Goal: Find specific page/section: Find specific page/section

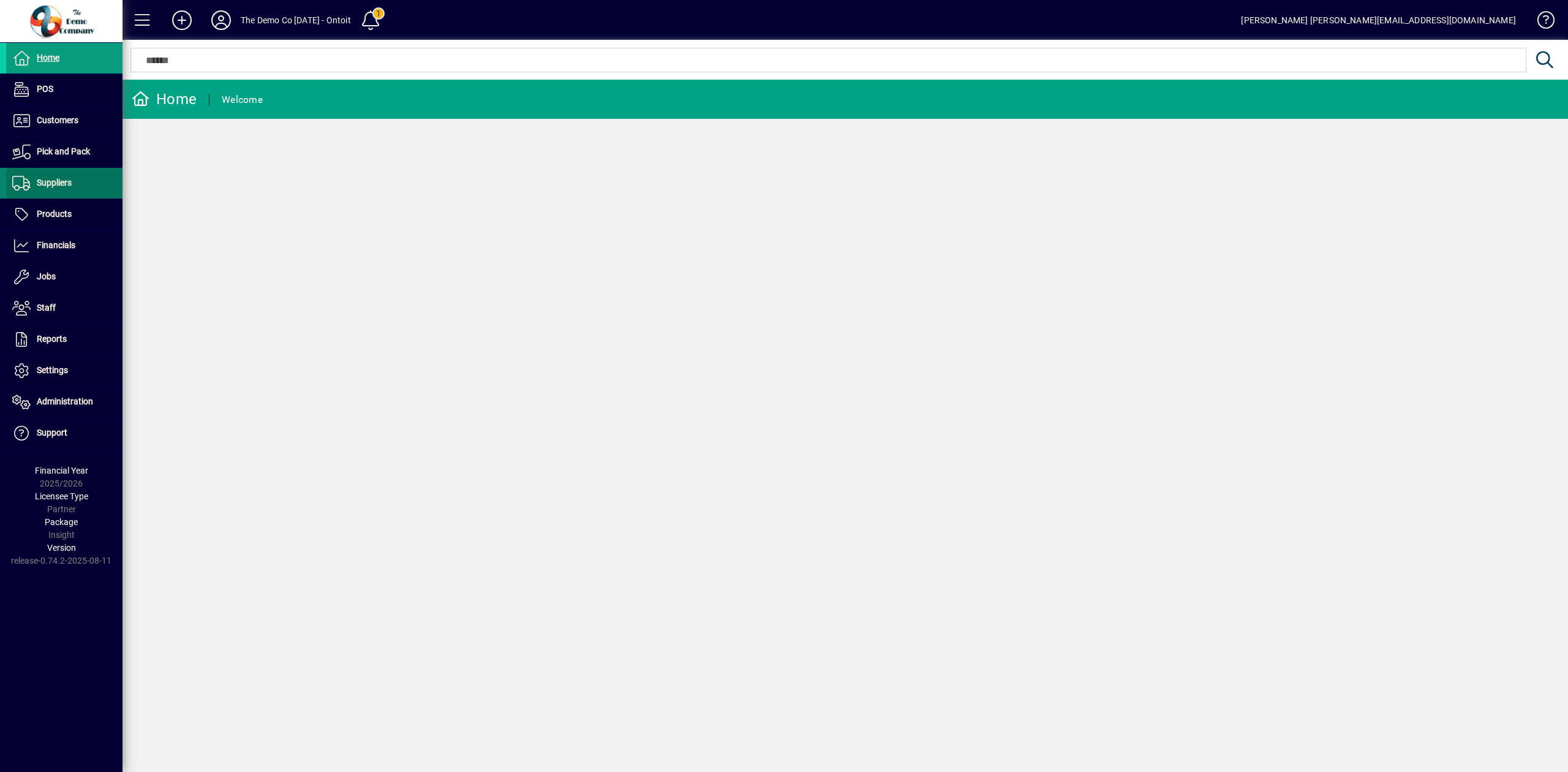
click at [68, 179] on span "Suppliers" at bounding box center [54, 183] width 35 height 10
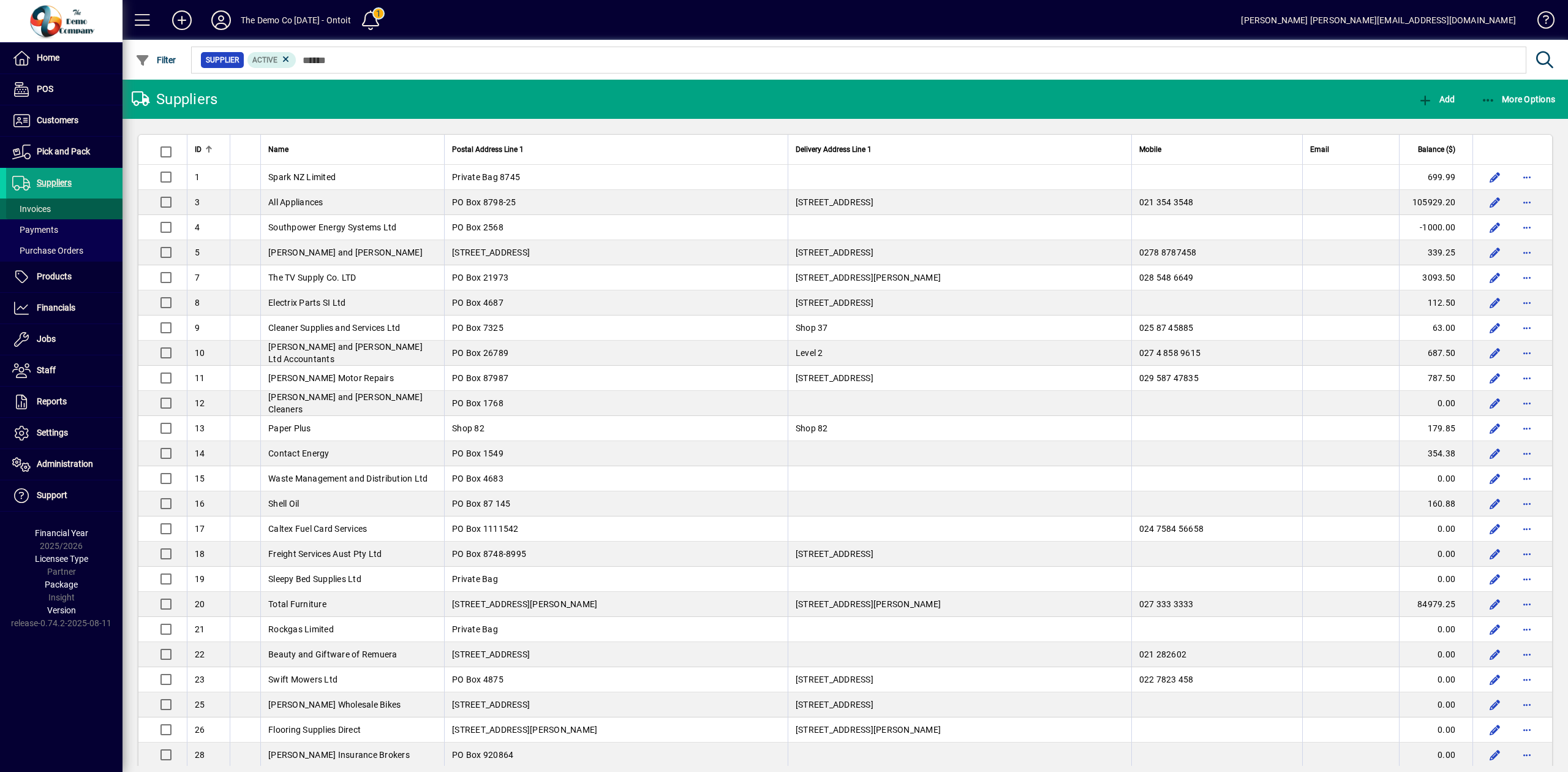
click at [50, 212] on span "Invoices" at bounding box center [32, 209] width 39 height 10
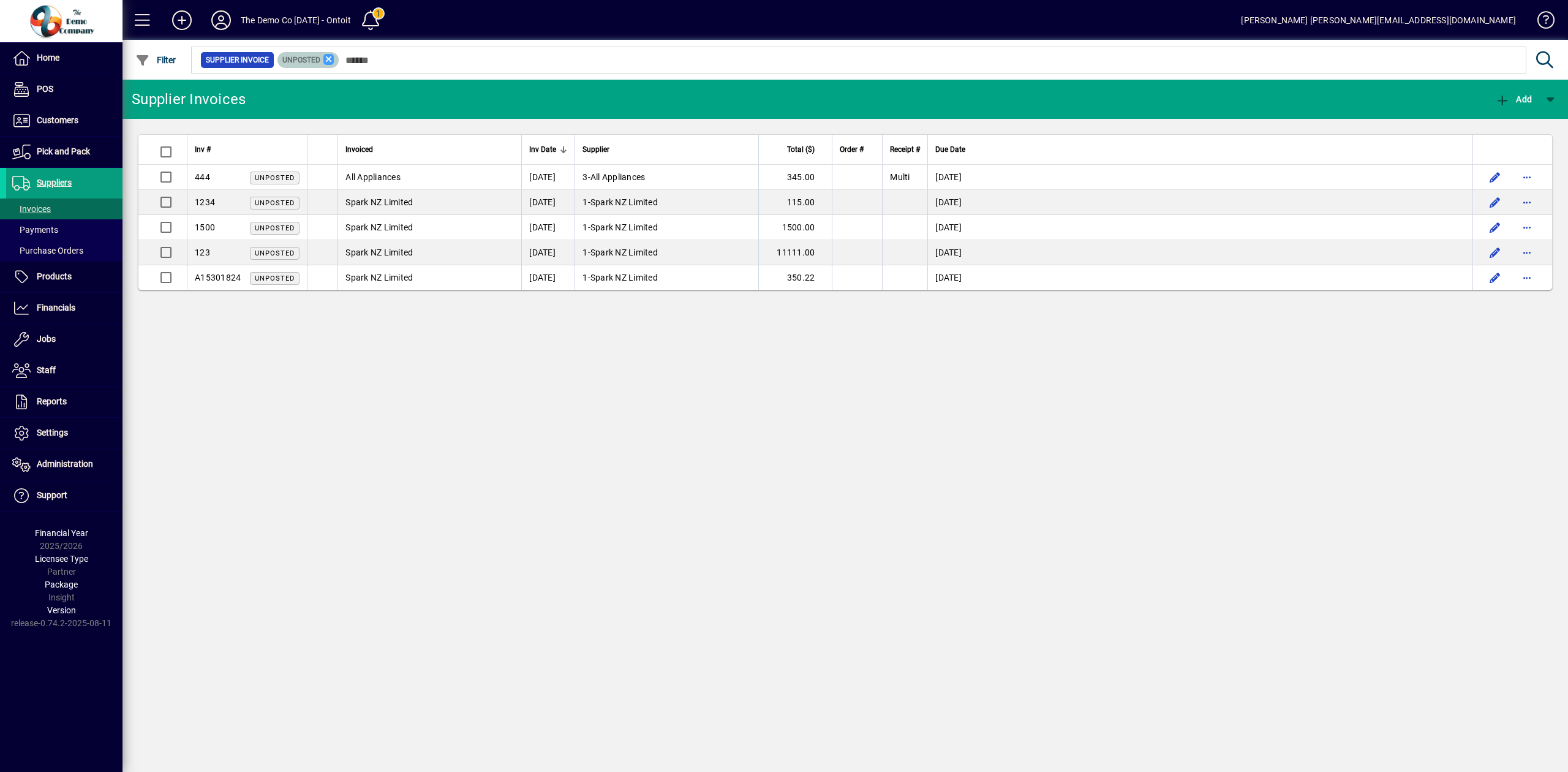
click at [330, 60] on icon at bounding box center [329, 60] width 11 height 11
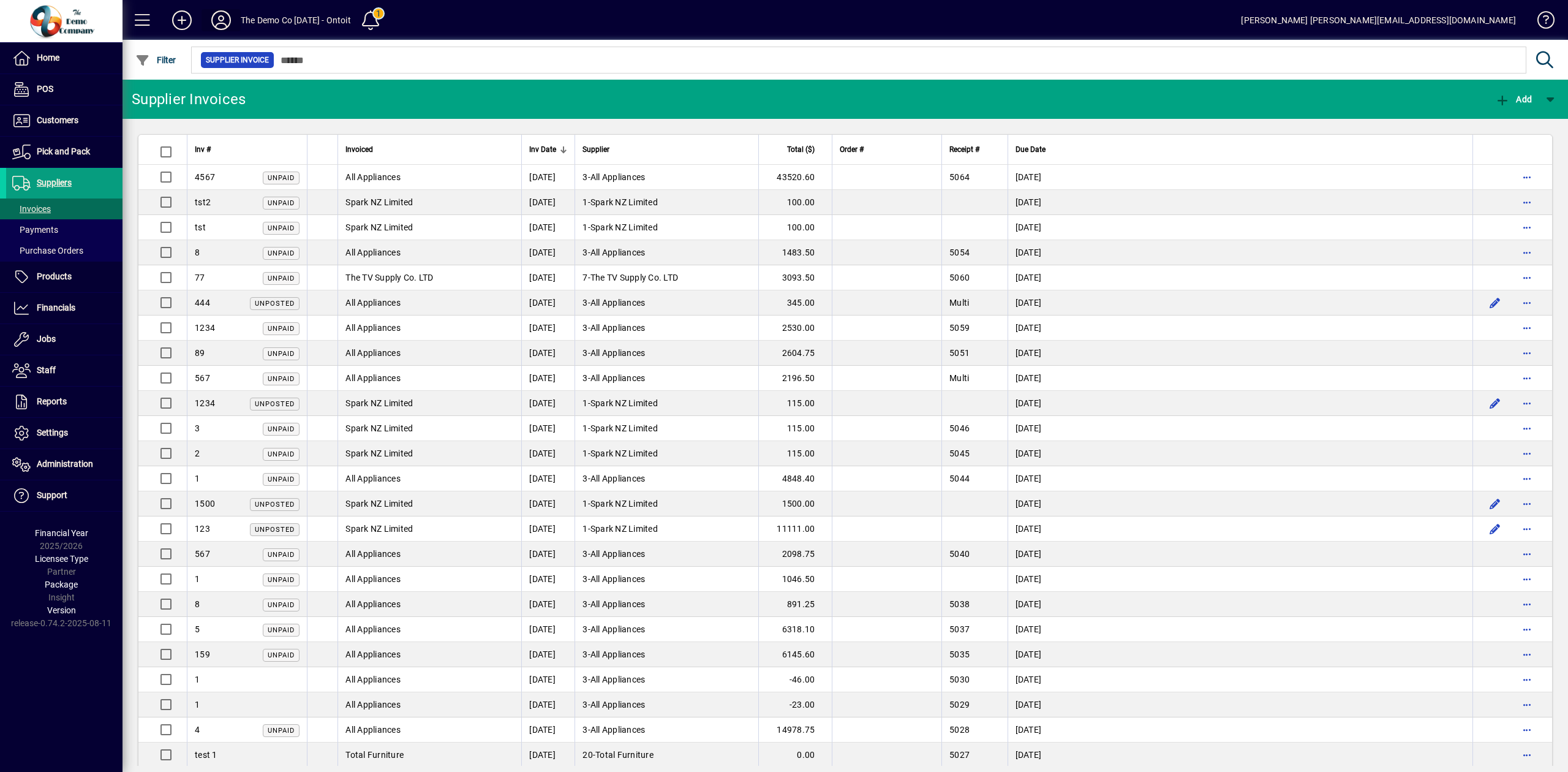
click at [218, 15] on icon at bounding box center [221, 21] width 24 height 20
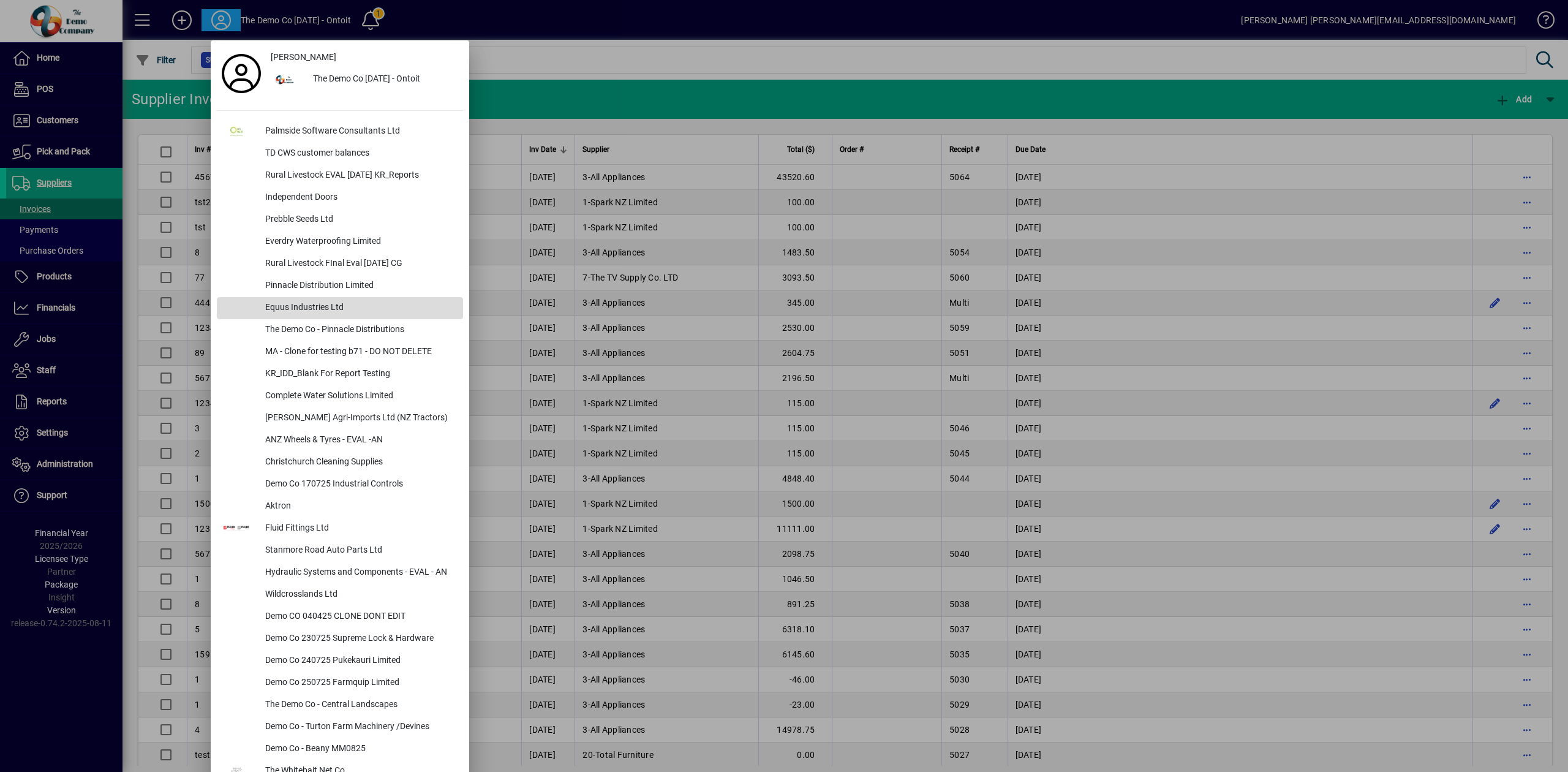
click at [313, 306] on div "Equus Industries Ltd" at bounding box center [360, 308] width 208 height 22
